Goal: Navigation & Orientation: Find specific page/section

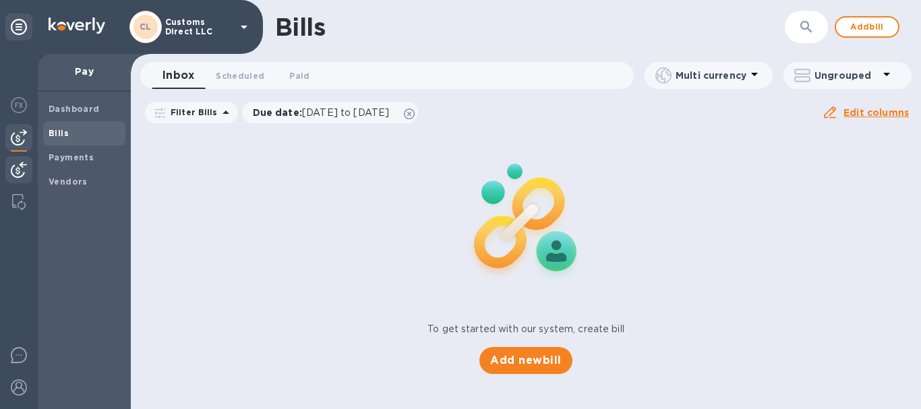
click at [21, 172] on img at bounding box center [19, 170] width 16 height 16
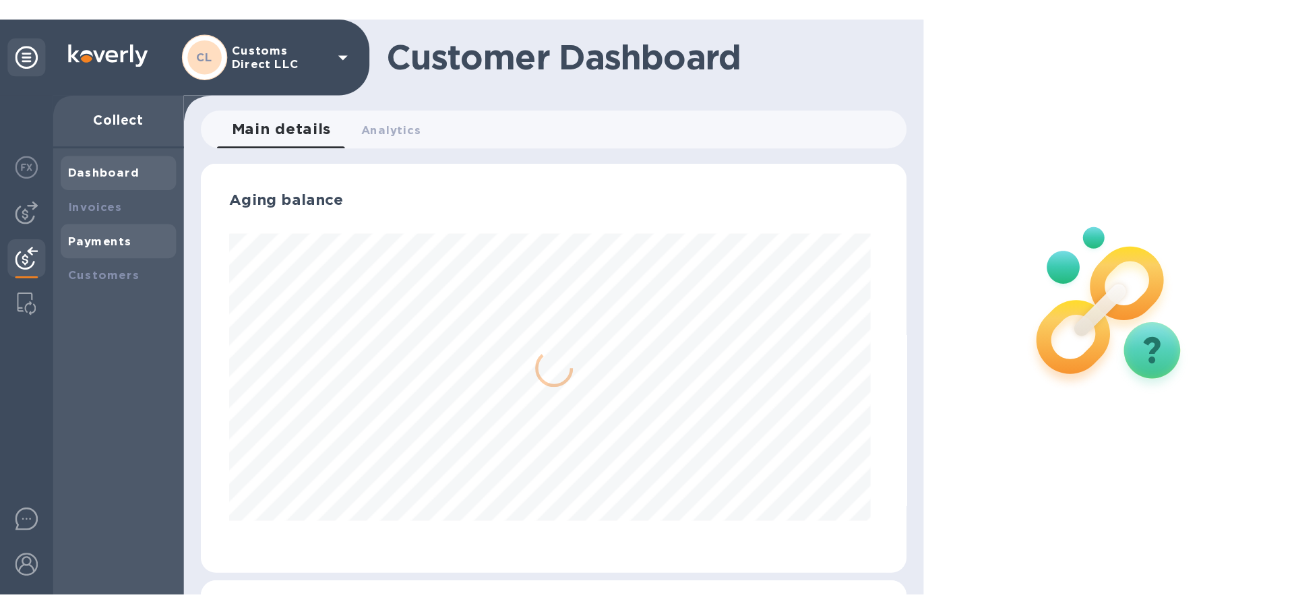
scroll to position [291, 498]
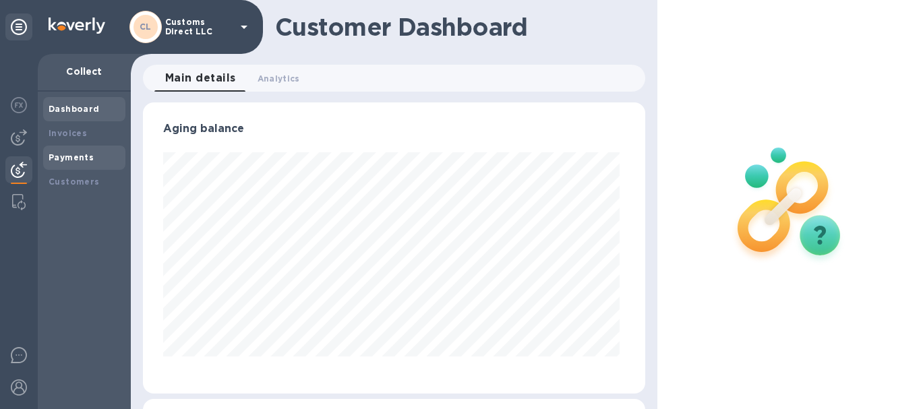
click at [71, 157] on b "Payments" at bounding box center [71, 157] width 45 height 10
